Goal: Information Seeking & Learning: Check status

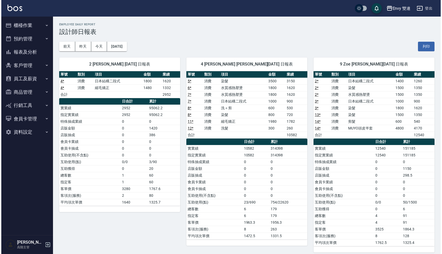
scroll to position [165, 0]
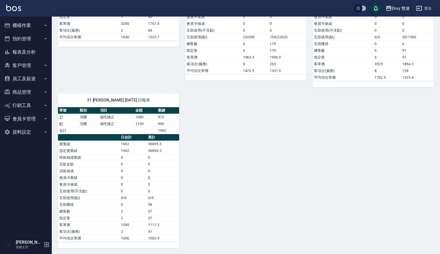
click at [396, 6] on div "Envy 雙連" at bounding box center [401, 8] width 18 height 6
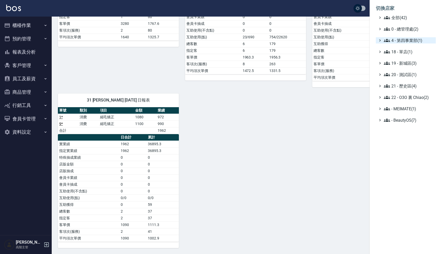
click at [409, 41] on span "4 - 第四事業部(1)" at bounding box center [409, 40] width 50 height 6
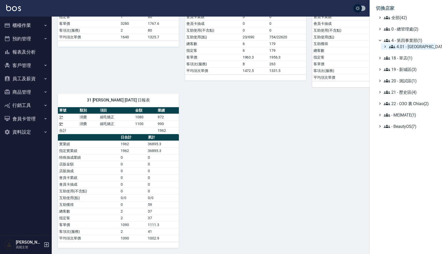
click at [410, 47] on span "4.01 - [GEOGRAPHIC_DATA](3)" at bounding box center [411, 46] width 45 height 6
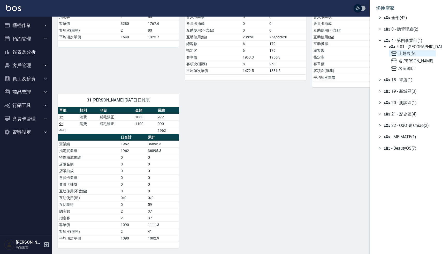
click at [406, 53] on span "上越農安" at bounding box center [412, 53] width 43 height 6
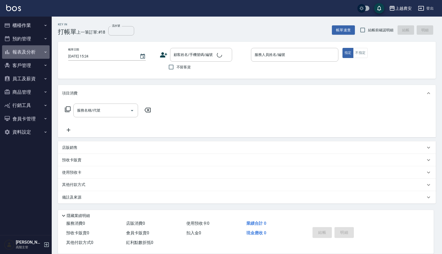
click at [28, 49] on button "報表及分析" at bounding box center [26, 51] width 48 height 13
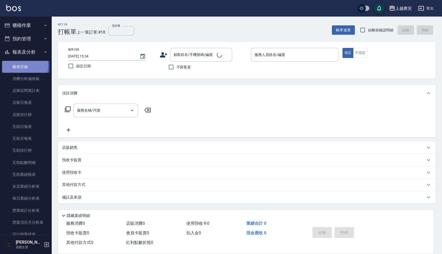
click at [24, 66] on link "報表目錄" at bounding box center [26, 67] width 48 height 12
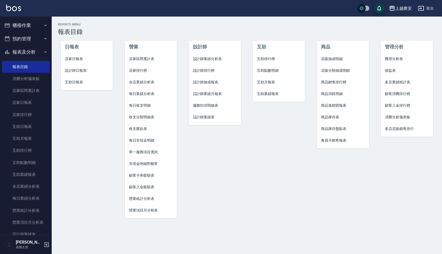
click at [82, 69] on span "設計師日報表" at bounding box center [87, 70] width 44 height 5
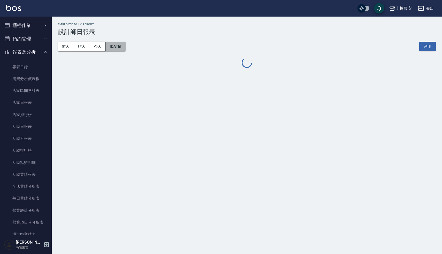
click at [122, 43] on button "[DATE]" at bounding box center [116, 47] width 20 height 10
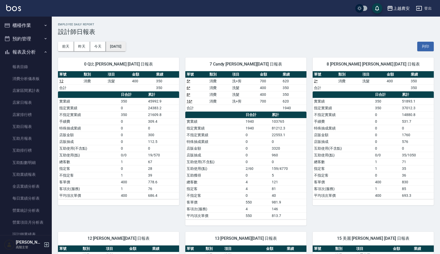
click at [125, 43] on button "[DATE]" at bounding box center [116, 47] width 20 height 10
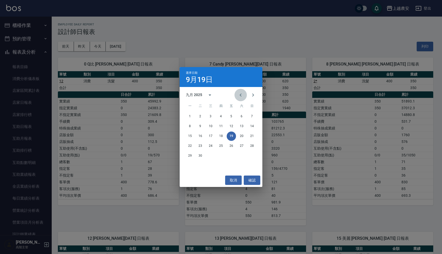
click at [240, 92] on icon "Previous month" at bounding box center [241, 95] width 6 height 6
click at [254, 155] on button "31" at bounding box center [252, 155] width 9 height 9
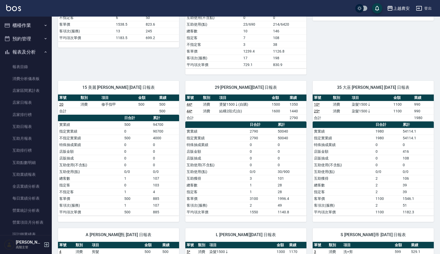
scroll to position [237, 0]
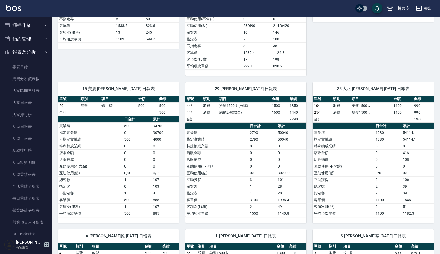
click at [24, 52] on button "報表及分析" at bounding box center [26, 51] width 48 height 13
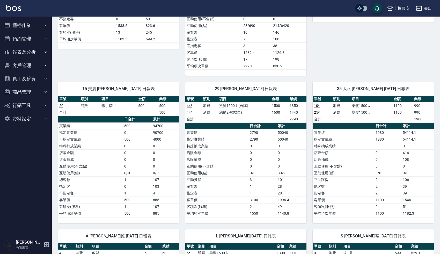
scroll to position [257, 0]
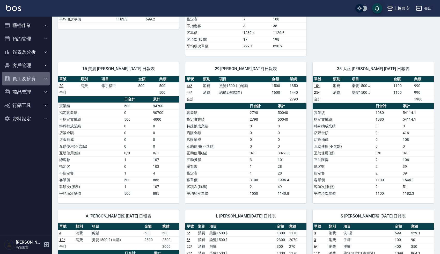
click at [25, 78] on button "員工及薪資" at bounding box center [26, 78] width 48 height 13
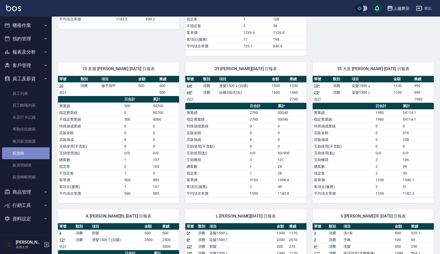
click at [26, 151] on link "薪資條" at bounding box center [26, 153] width 48 height 12
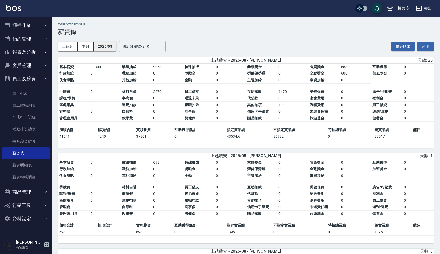
click at [109, 47] on button "2025/08" at bounding box center [105, 47] width 23 height 10
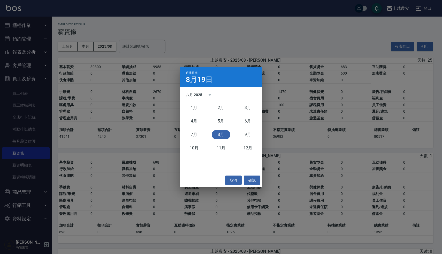
click at [220, 133] on button "8月" at bounding box center [221, 134] width 19 height 9
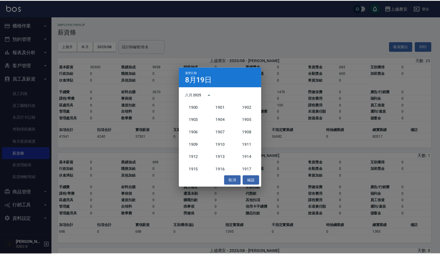
scroll to position [479, 0]
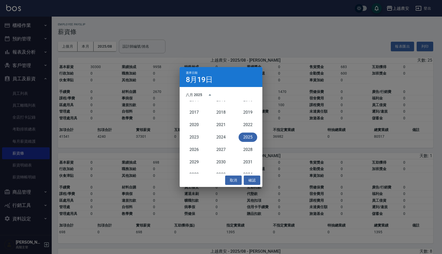
click at [258, 186] on div "取消 確認" at bounding box center [221, 180] width 83 height 14
click at [254, 181] on button "確認" at bounding box center [252, 180] width 17 height 10
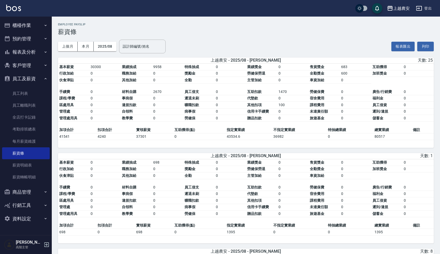
click at [259, 54] on div "上個月 本月 2025/08 設計師編號/姓名 設計師編號/姓名 報表匯出 列印" at bounding box center [246, 46] width 376 height 22
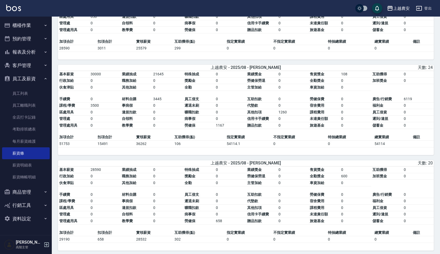
scroll to position [1615, 0]
